Goal: Information Seeking & Learning: Learn about a topic

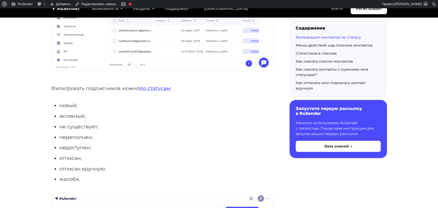
scroll to position [1615, 0]
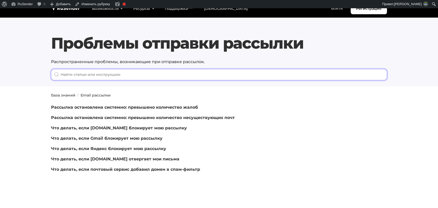
click at [188, 74] on input "When autocomplete results are available use up and down arrows to review and en…" at bounding box center [219, 74] width 336 height 11
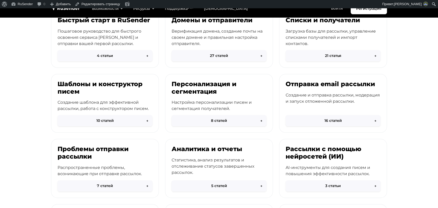
scroll to position [97, 0]
